Goal: Task Accomplishment & Management: Manage account settings

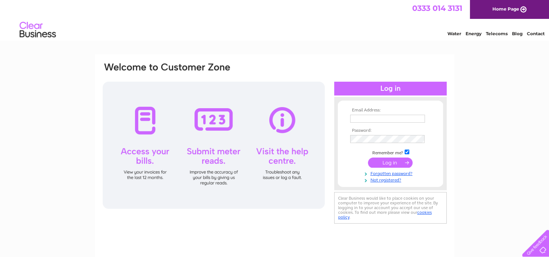
type input "finance@ligo.co.uk"
click at [374, 166] on input "submit" at bounding box center [390, 162] width 45 height 10
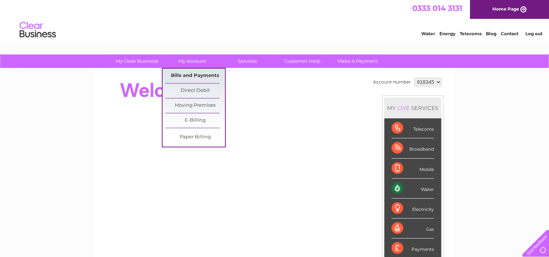
click at [181, 73] on link "Bills and Payments" at bounding box center [195, 76] width 60 height 15
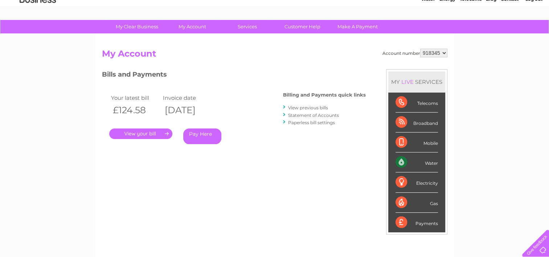
scroll to position [36, 0]
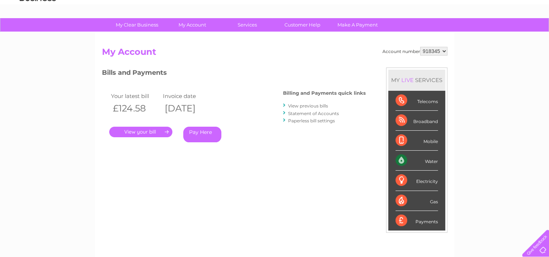
click at [152, 131] on link "." at bounding box center [140, 132] width 63 height 11
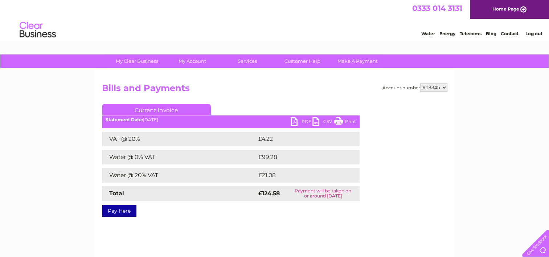
click at [116, 212] on link "Pay Here" at bounding box center [119, 211] width 34 height 12
click at [297, 122] on link "PDF" at bounding box center [302, 122] width 22 height 11
